Goal: Task Accomplishment & Management: Use online tool/utility

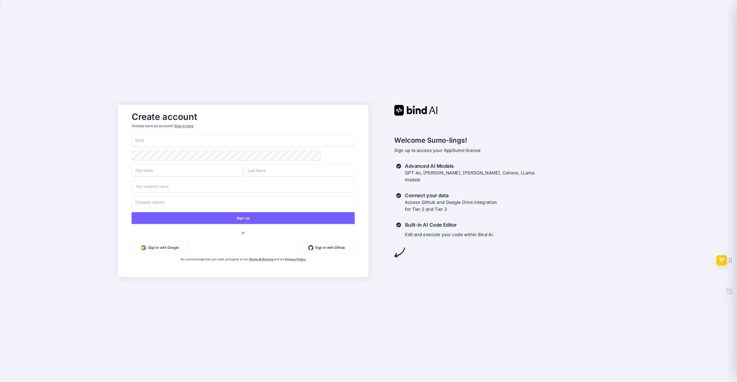
click at [186, 140] on input "email" at bounding box center [243, 141] width 223 height 12
type input "[EMAIL_ADDRESS][DOMAIN_NAME]"
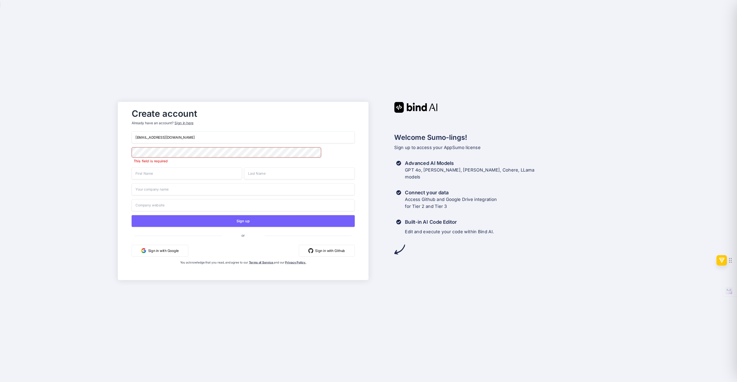
drag, startPoint x: 187, startPoint y: 140, endPoint x: 157, endPoint y: 140, distance: 29.4
click at [157, 140] on input "[EMAIL_ADDRESS][DOMAIN_NAME]" at bounding box center [243, 138] width 223 height 12
drag, startPoint x: 157, startPoint y: 140, endPoint x: 216, endPoint y: 137, distance: 59.0
click at [216, 137] on input "[EMAIL_ADDRESS][DOMAIN_NAME]" at bounding box center [243, 138] width 223 height 12
click at [175, 257] on button "Sign in with Google" at bounding box center [160, 251] width 57 height 12
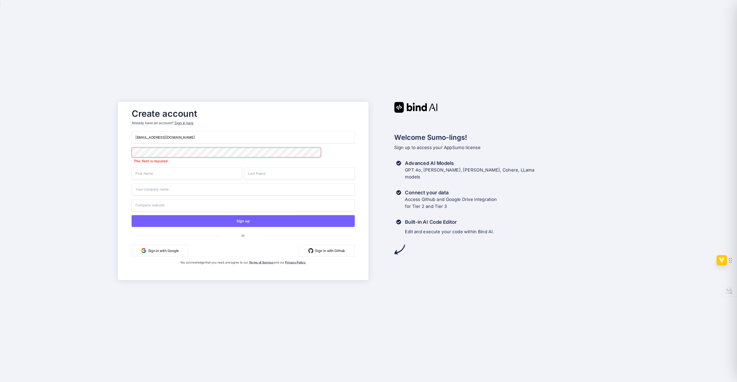
click at [155, 251] on button "Sign in with Google" at bounding box center [160, 251] width 57 height 12
click at [349, 153] on span at bounding box center [352, 152] width 6 height 10
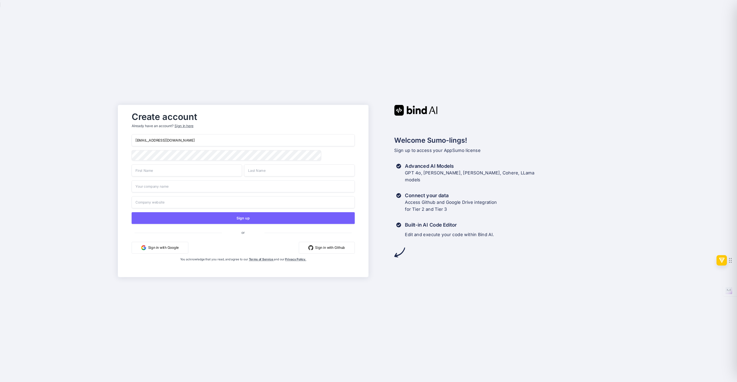
click at [201, 168] on input "text" at bounding box center [187, 171] width 111 height 12
type input "Rogerio"
type input "Chinen"
type input "Esphyrall"
click at [203, 202] on input "text" at bounding box center [243, 203] width 223 height 12
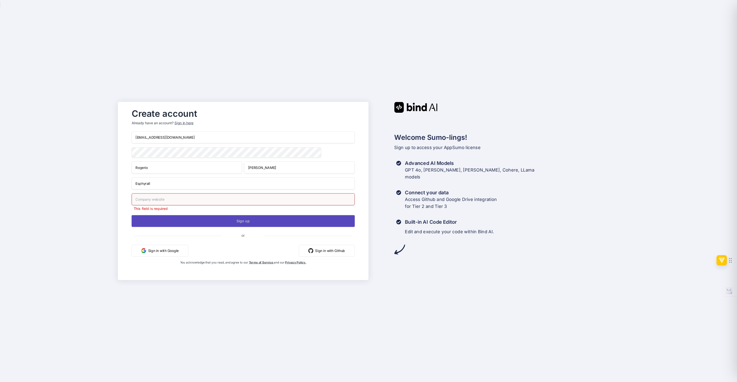
click at [254, 218] on button "Sign up" at bounding box center [243, 221] width 223 height 12
click at [195, 198] on input "text" at bounding box center [243, 199] width 223 height 12
type input "E"
type input "www.esphyrall.com.br"
click at [244, 224] on button "Sign up" at bounding box center [243, 221] width 223 height 12
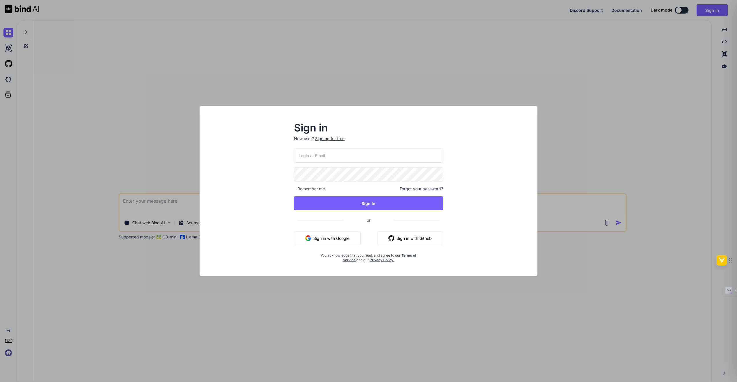
click at [304, 152] on input "email" at bounding box center [368, 156] width 149 height 14
type input "[EMAIL_ADDRESS][DOMAIN_NAME]"
click at [436, 173] on span at bounding box center [439, 173] width 7 height 12
click at [359, 202] on button "Sign In" at bounding box center [368, 204] width 149 height 14
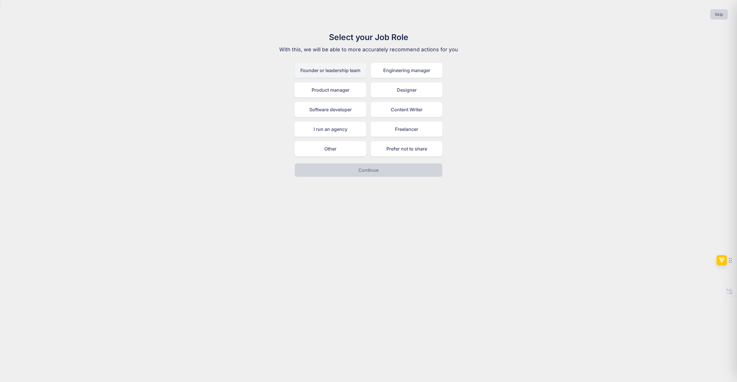
click at [348, 70] on div "Founder or leadership team" at bounding box center [330, 70] width 72 height 15
click at [372, 165] on button "Continue" at bounding box center [368, 170] width 148 height 14
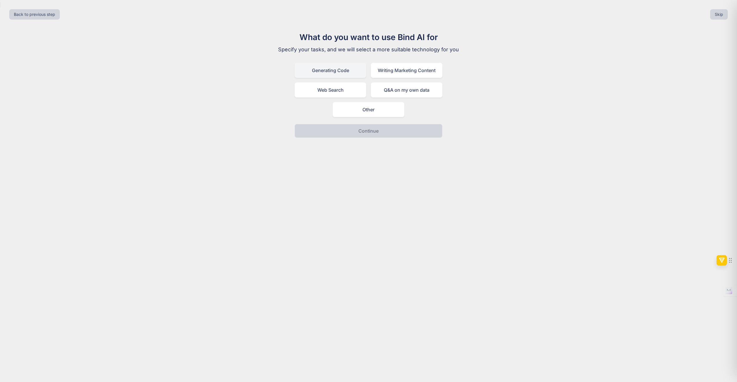
click at [348, 70] on div "Generating Code" at bounding box center [330, 70] width 72 height 15
click at [386, 132] on button "Continue" at bounding box center [368, 131] width 148 height 14
click at [378, 113] on div "I am not a developer, I want AI to generate code for me" at bounding box center [368, 109] width 148 height 15
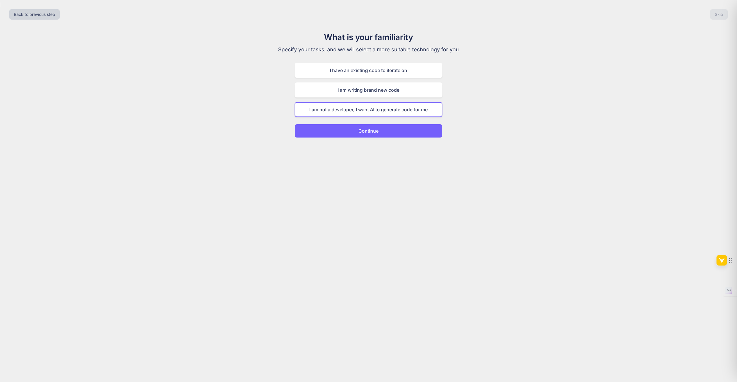
click at [379, 134] on button "Continue" at bounding box center [368, 131] width 148 height 14
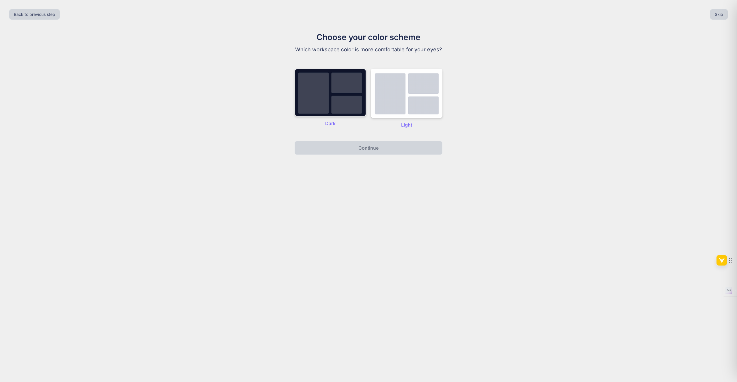
click at [318, 101] on img at bounding box center [330, 93] width 72 height 48
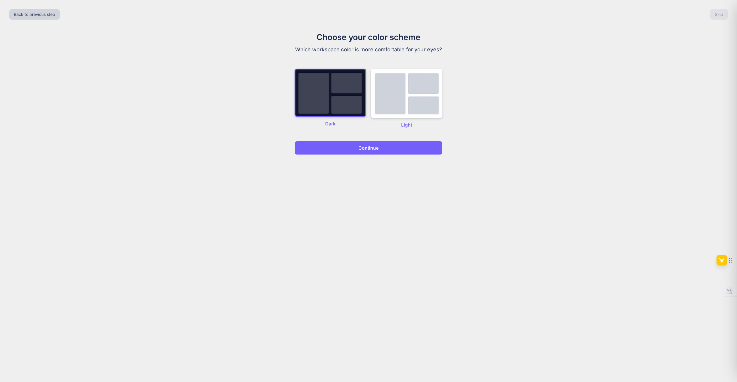
click at [353, 147] on button "Continue" at bounding box center [368, 148] width 148 height 14
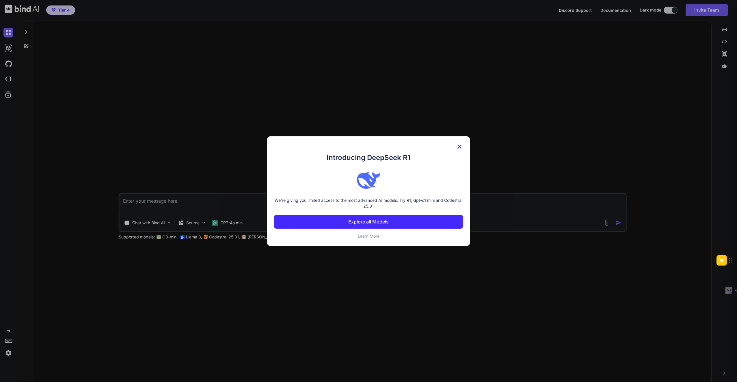
click at [376, 221] on p "Explore all Models" at bounding box center [368, 222] width 40 height 7
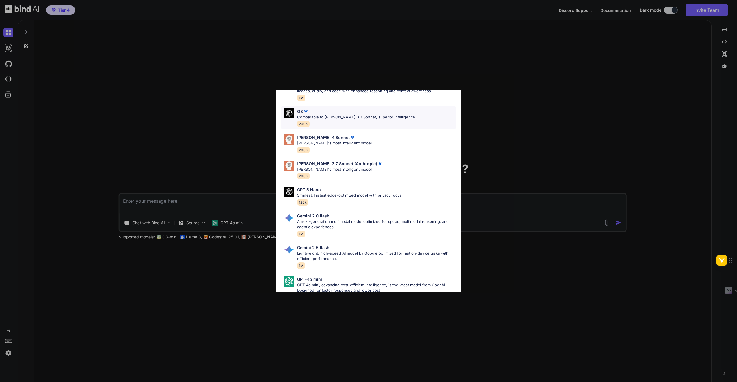
scroll to position [262, 0]
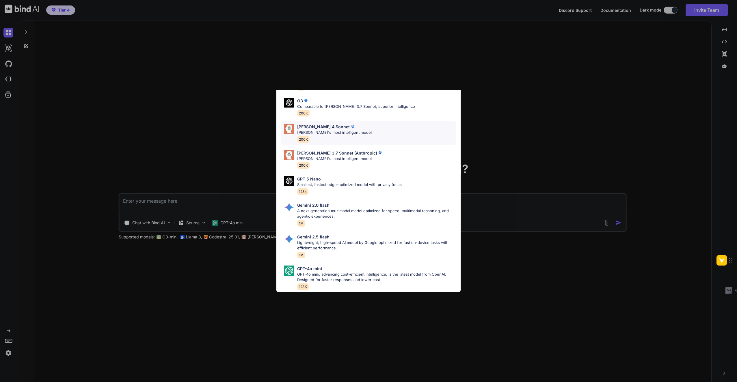
click at [350, 125] on img at bounding box center [353, 127] width 6 height 6
type textarea "x"
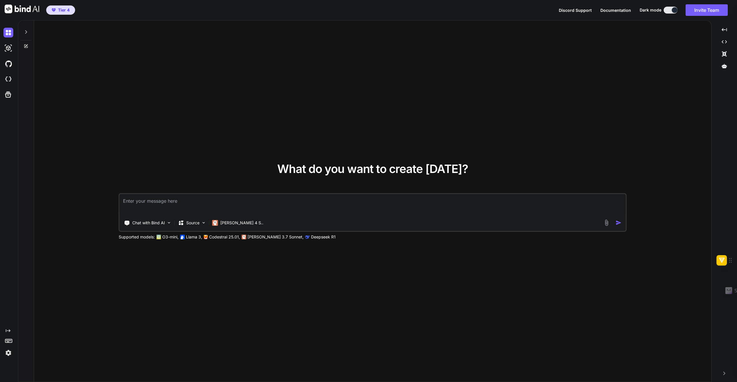
click at [352, 47] on div "What do you want to create [DATE]? Chat with Bind AI Source [PERSON_NAME] 4 S..…" at bounding box center [372, 201] width 677 height 362
click at [189, 226] on p "Source" at bounding box center [192, 223] width 13 height 6
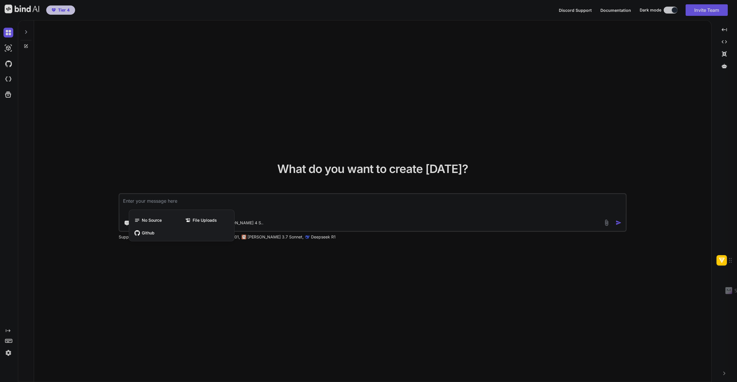
click at [146, 169] on div at bounding box center [368, 191] width 737 height 382
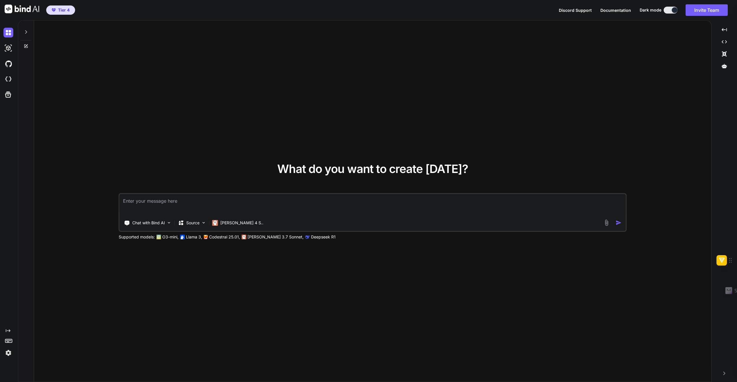
click at [604, 225] on img at bounding box center [606, 223] width 7 height 7
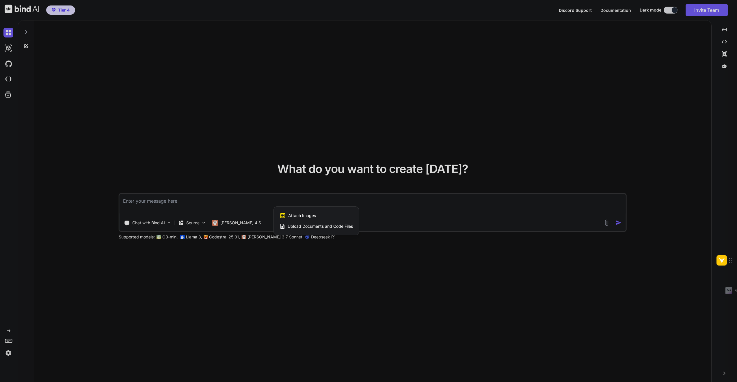
click at [576, 255] on div at bounding box center [368, 191] width 737 height 382
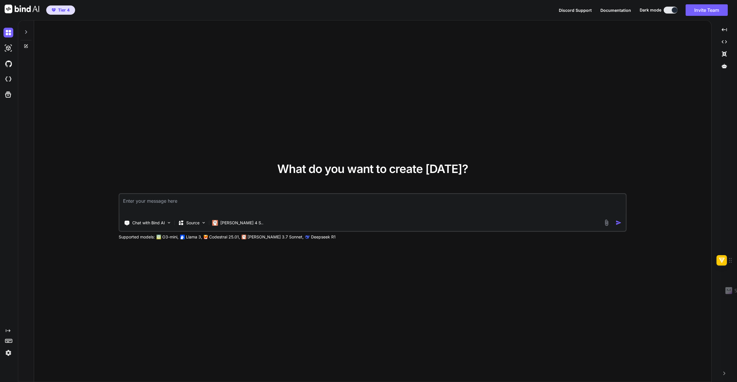
click at [62, 9] on span "Tier 4" at bounding box center [64, 10] width 12 height 6
click at [27, 32] on icon at bounding box center [26, 32] width 5 height 5
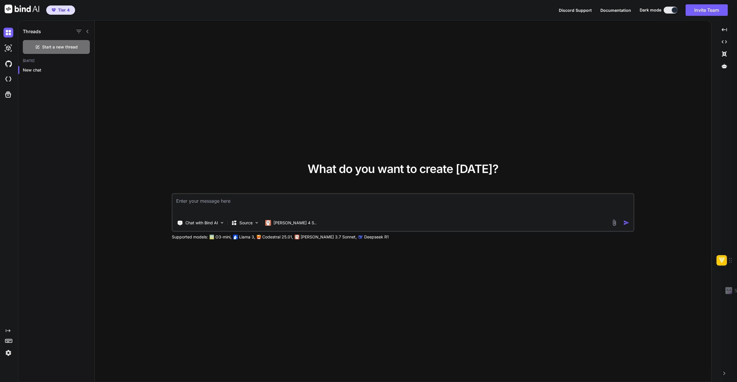
click at [87, 34] on div at bounding box center [82, 31] width 15 height 8
click at [8, 353] on img at bounding box center [8, 353] width 10 height 10
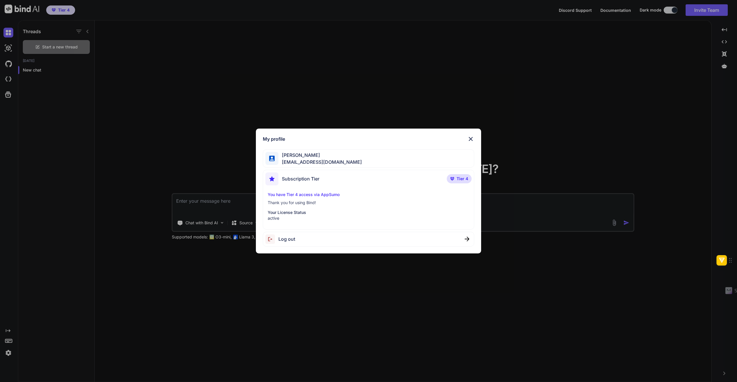
click at [6, 344] on div "My profile [PERSON_NAME] [PERSON_NAME][EMAIL_ADDRESS][DOMAIN_NAME] Subscription…" at bounding box center [368, 191] width 737 height 382
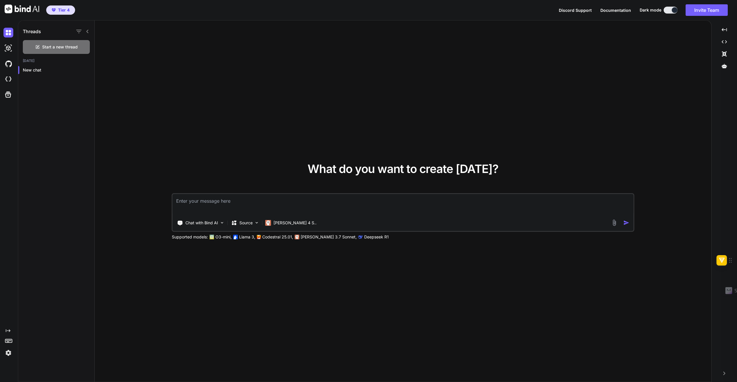
click at [7, 343] on icon at bounding box center [9, 341] width 8 height 8
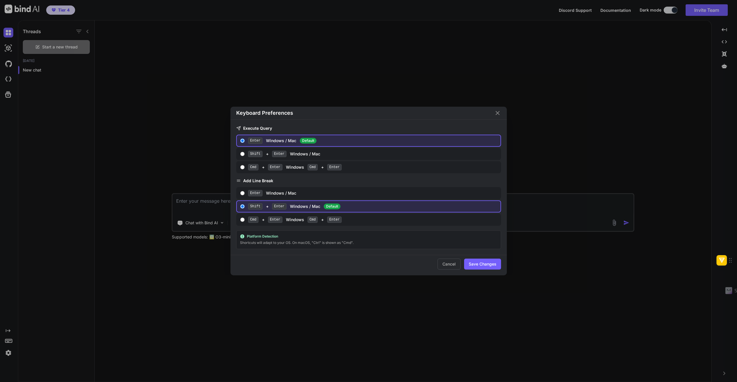
click at [500, 111] on icon "Close" at bounding box center [497, 113] width 7 height 7
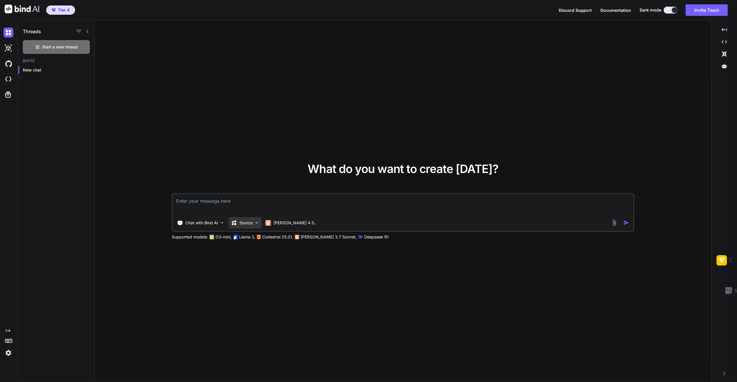
click at [251, 223] on p "Source" at bounding box center [245, 223] width 13 height 6
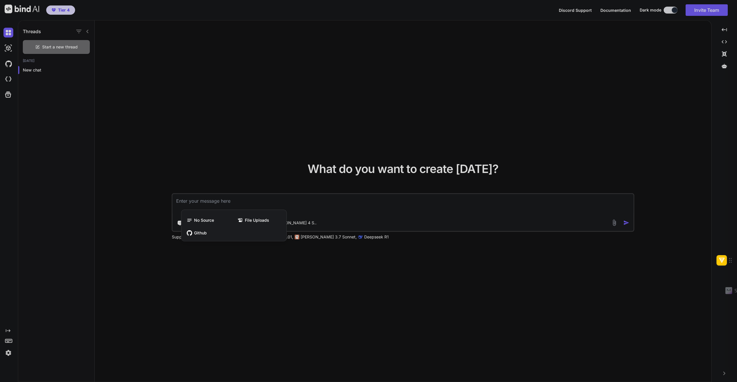
click at [167, 163] on div at bounding box center [368, 191] width 737 height 382
